Goal: Task Accomplishment & Management: Manage account settings

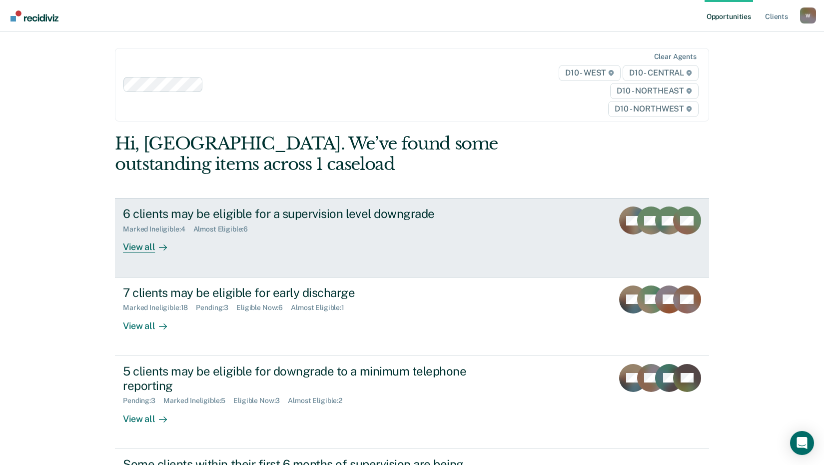
click at [134, 248] on div "View all" at bounding box center [151, 242] width 56 height 19
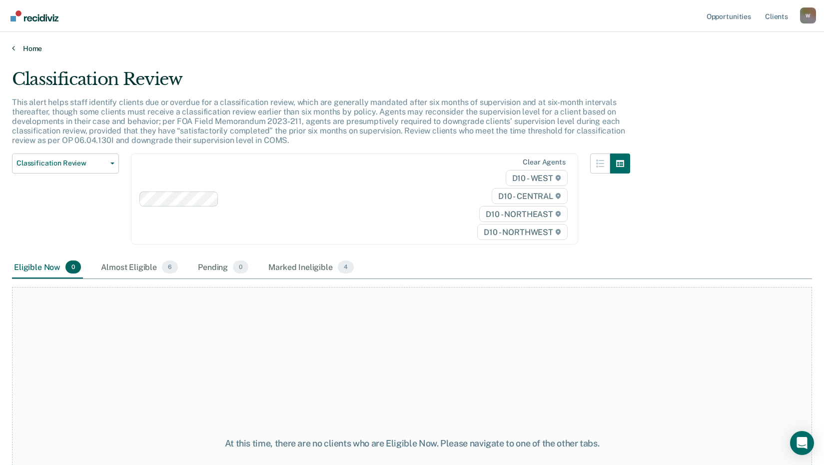
click at [29, 45] on link "Home" at bounding box center [412, 48] width 800 height 9
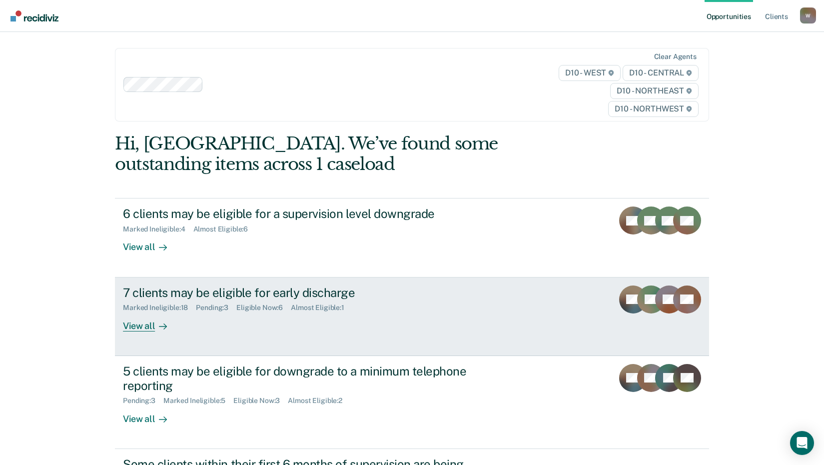
click at [146, 331] on link "7 clients may be eligible for early discharge Marked Ineligible : 18 Pending : …" at bounding box center [412, 316] width 594 height 78
